Goal: Information Seeking & Learning: Learn about a topic

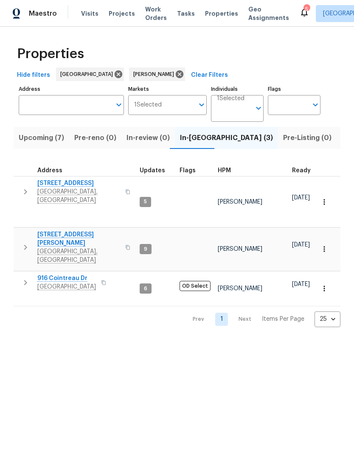
click at [18, 230] on button "button" at bounding box center [25, 247] width 17 height 34
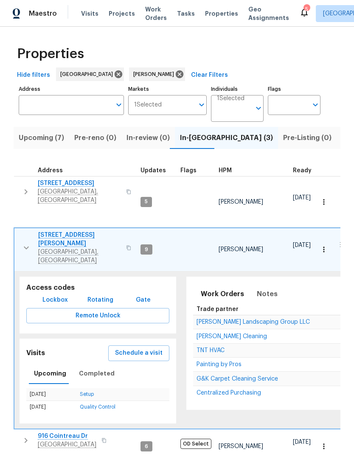
click at [204, 376] on span "G&K Carpet Cleaning Service" at bounding box center [238, 379] width 82 height 6
click at [18, 231] on button "button" at bounding box center [26, 248] width 17 height 34
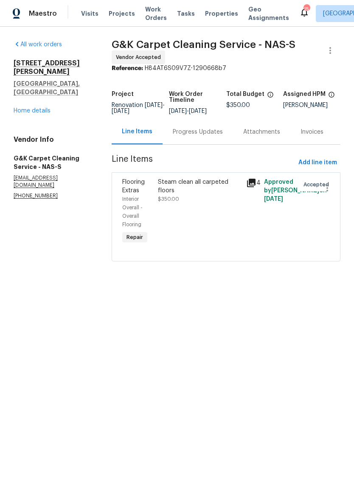
click at [192, 136] on div "Progress Updates" at bounding box center [198, 132] width 50 height 8
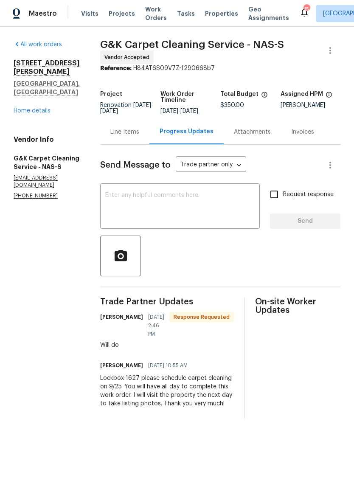
click at [171, 432] on html "Maestro Visits Projects Work Orders Tasks Properties Geo Assignments 15 Nashvil…" at bounding box center [177, 216] width 354 height 432
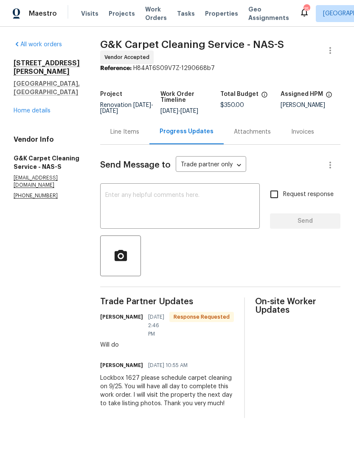
click at [151, 6] on span "Work Orders" at bounding box center [156, 13] width 22 height 17
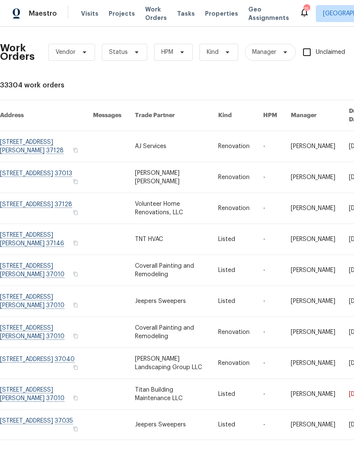
scroll to position [16, 0]
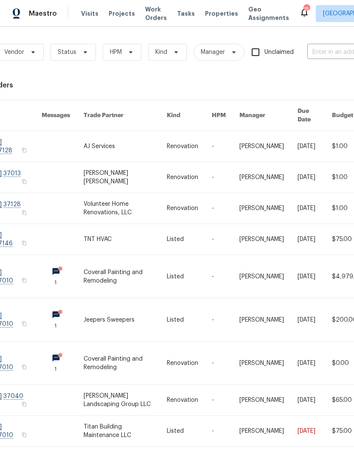
scroll to position [0, 49]
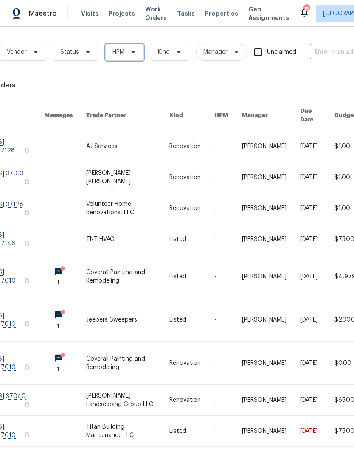
click at [120, 52] on span "HPM" at bounding box center [118, 52] width 12 height 8
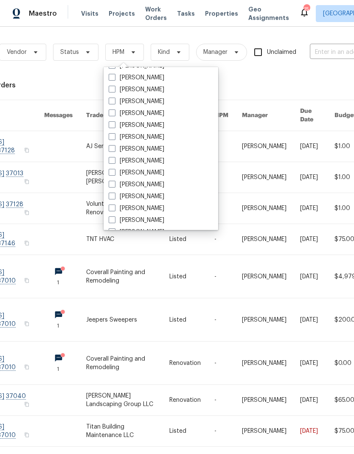
scroll to position [55, 0]
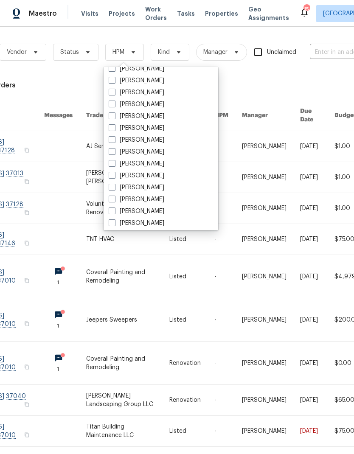
click at [115, 179] on label "[PERSON_NAME]" at bounding box center [137, 175] width 56 height 8
click at [114, 177] on input "[PERSON_NAME]" at bounding box center [112, 174] width 6 height 6
checkbox input "true"
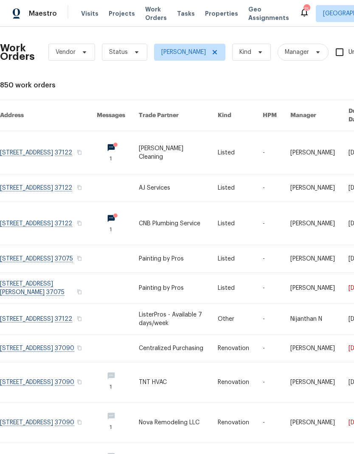
click at [178, 174] on link at bounding box center [178, 187] width 79 height 27
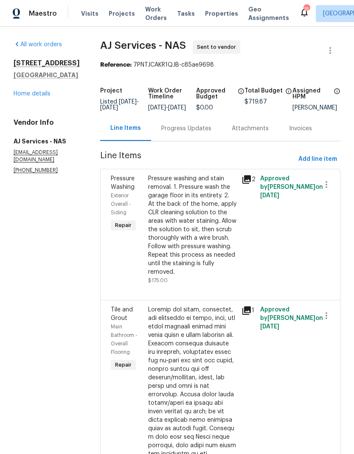
click at [22, 95] on link "Home details" at bounding box center [32, 94] width 37 height 6
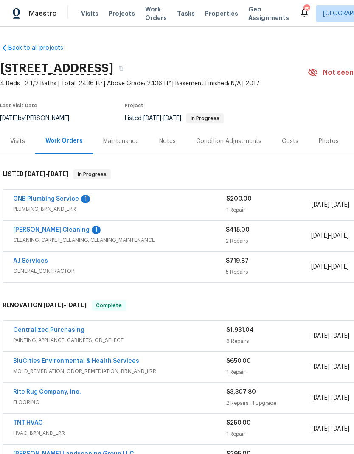
click at [283, 143] on div "Costs" at bounding box center [290, 141] width 17 height 8
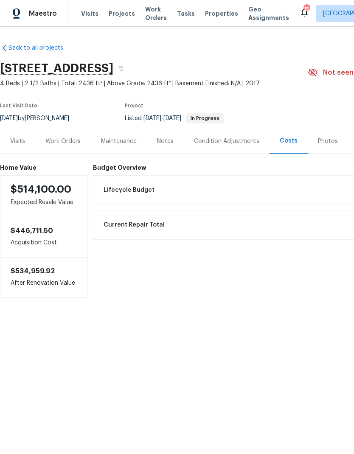
click at [308, 136] on div "Photos" at bounding box center [328, 141] width 40 height 25
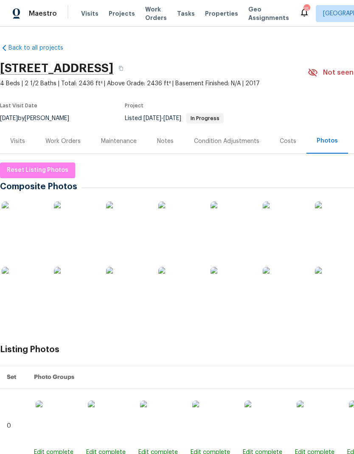
click at [25, 219] on img at bounding box center [23, 223] width 42 height 42
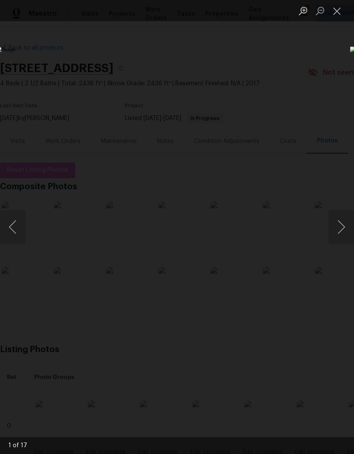
click at [344, 228] on button "Next image" at bounding box center [341, 227] width 25 height 34
click at [337, 237] on button "Next image" at bounding box center [341, 227] width 25 height 34
click at [344, 230] on button "Next image" at bounding box center [341, 227] width 25 height 34
click at [342, 231] on button "Next image" at bounding box center [341, 227] width 25 height 34
click at [345, 229] on button "Next image" at bounding box center [341, 227] width 25 height 34
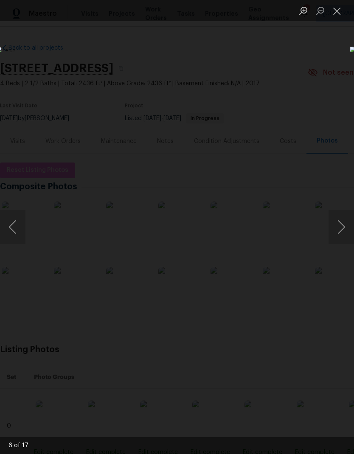
click at [340, 226] on button "Next image" at bounding box center [341, 227] width 25 height 34
click at [343, 230] on button "Next image" at bounding box center [341, 227] width 25 height 34
click at [344, 237] on button "Next image" at bounding box center [341, 227] width 25 height 34
click at [340, 224] on button "Next image" at bounding box center [341, 227] width 25 height 34
click at [346, 228] on button "Next image" at bounding box center [341, 227] width 25 height 34
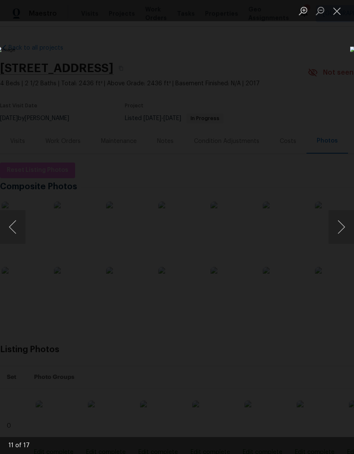
click at [337, 226] on button "Next image" at bounding box center [341, 227] width 25 height 34
click at [345, 241] on button "Next image" at bounding box center [341, 227] width 25 height 34
click at [344, 237] on button "Next image" at bounding box center [341, 227] width 25 height 34
click at [342, 233] on button "Next image" at bounding box center [341, 227] width 25 height 34
click at [340, 11] on button "Close lightbox" at bounding box center [337, 10] width 17 height 15
